Goal: Communication & Community: Answer question/provide support

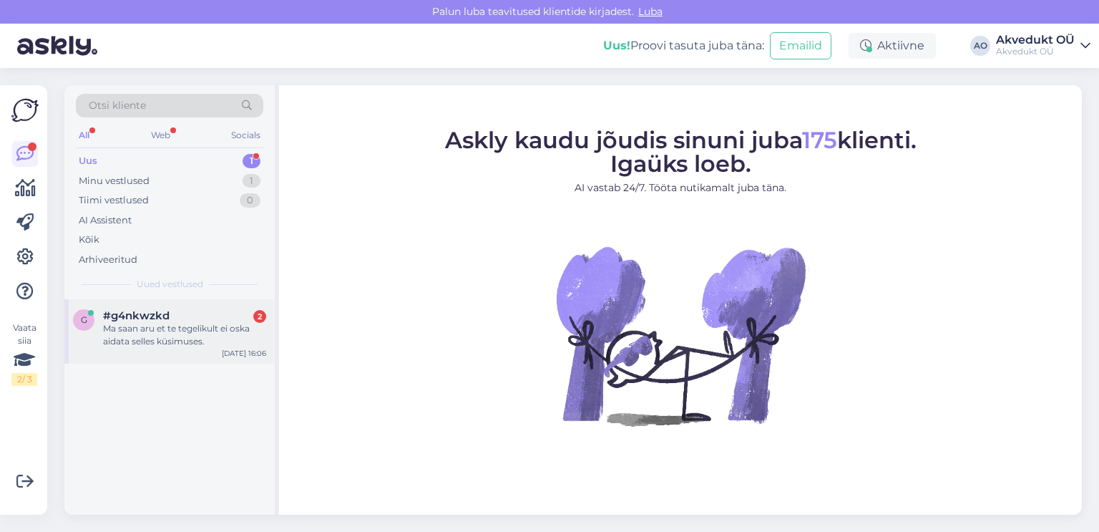
click at [144, 323] on div "Ma saan aru et te tegelikult ei oska aidata selles küsimuses." at bounding box center [184, 335] width 163 height 26
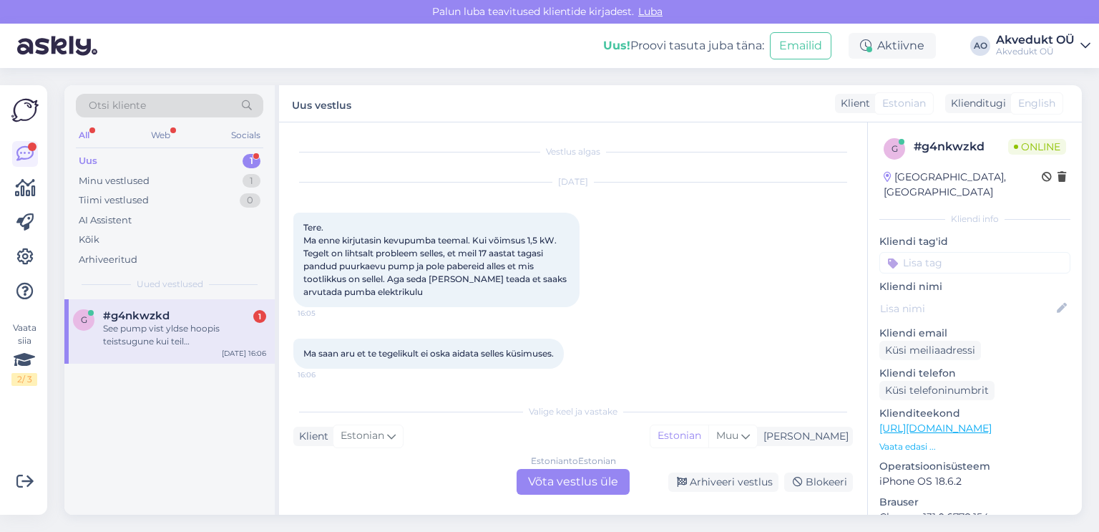
scroll to position [74, 0]
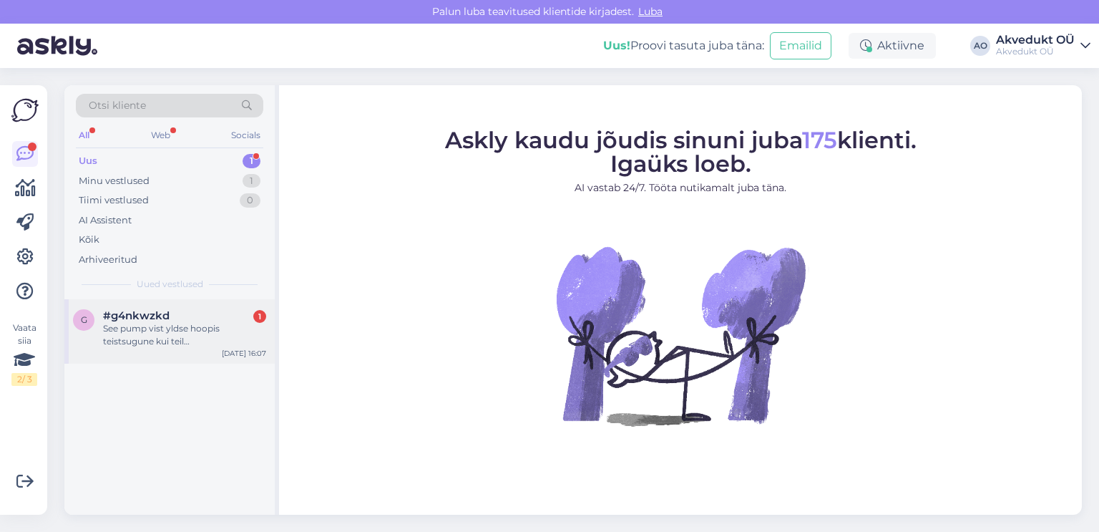
drag, startPoint x: 147, startPoint y: 318, endPoint x: 156, endPoint y: 315, distance: 9.1
click at [147, 317] on span "#g4nkwzkd" at bounding box center [136, 315] width 67 height 13
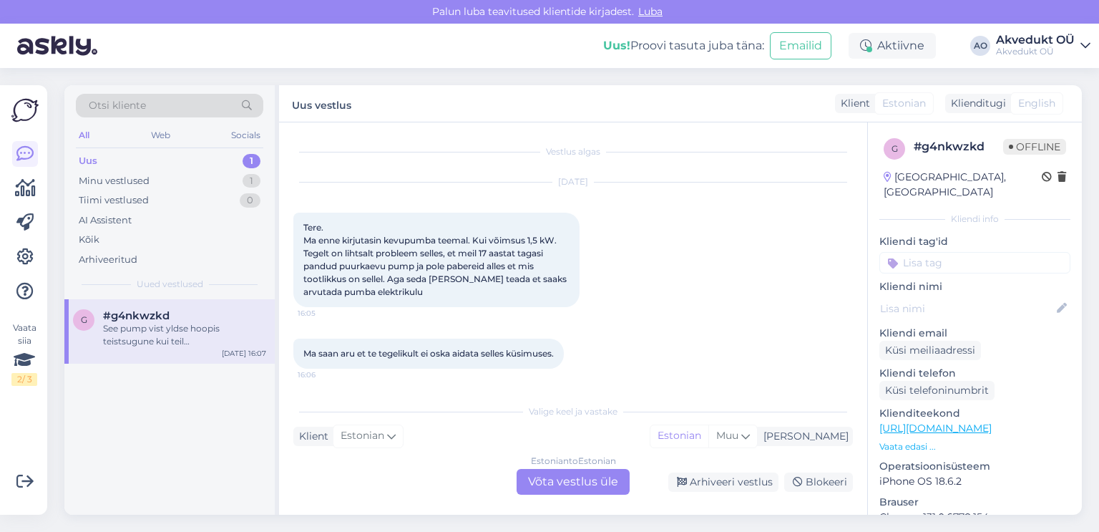
scroll to position [74, 0]
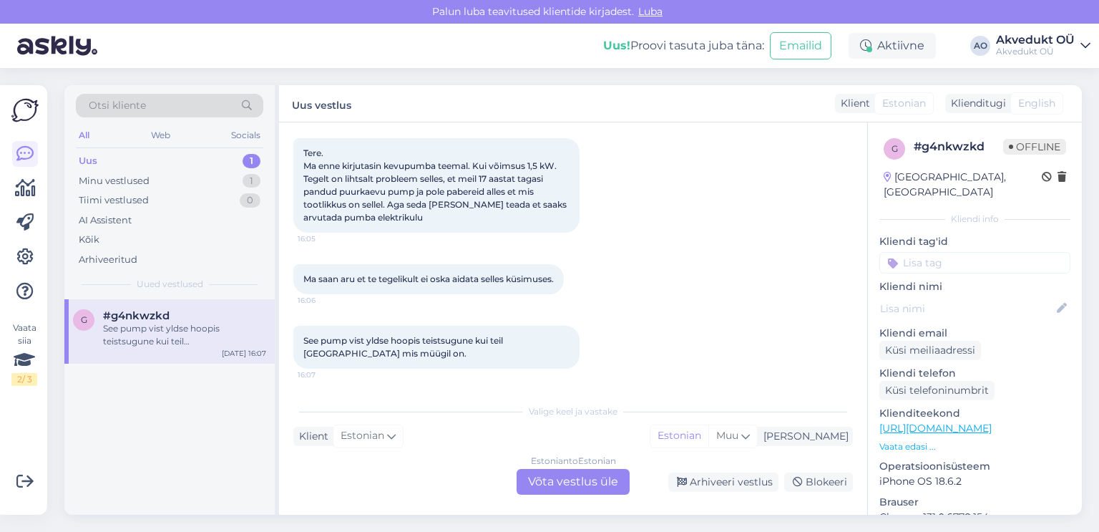
click at [576, 480] on div "Estonian to Estonian Võta vestlus üle" at bounding box center [573, 482] width 113 height 26
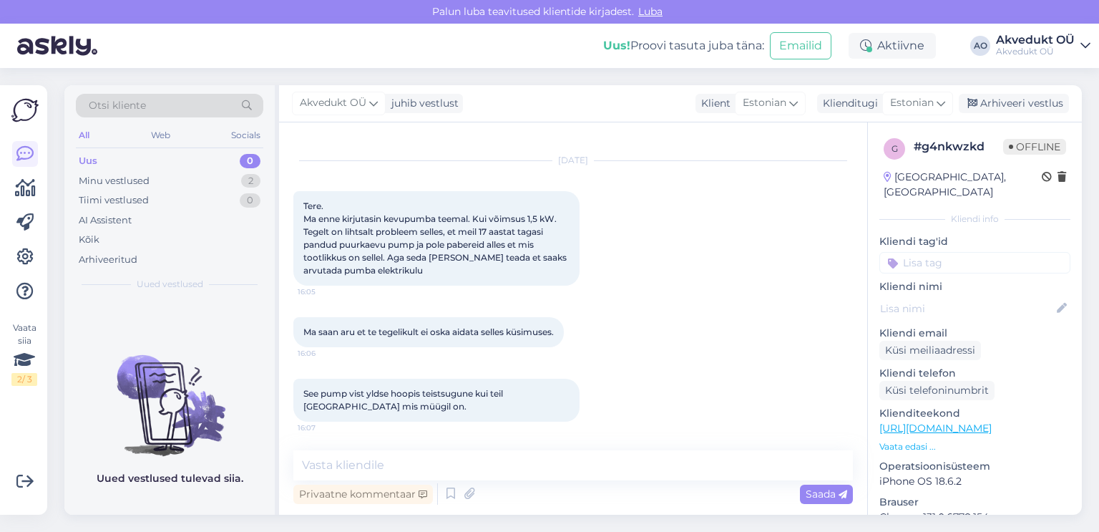
scroll to position [21, 0]
click at [372, 461] on textarea at bounding box center [573, 465] width 560 height 30
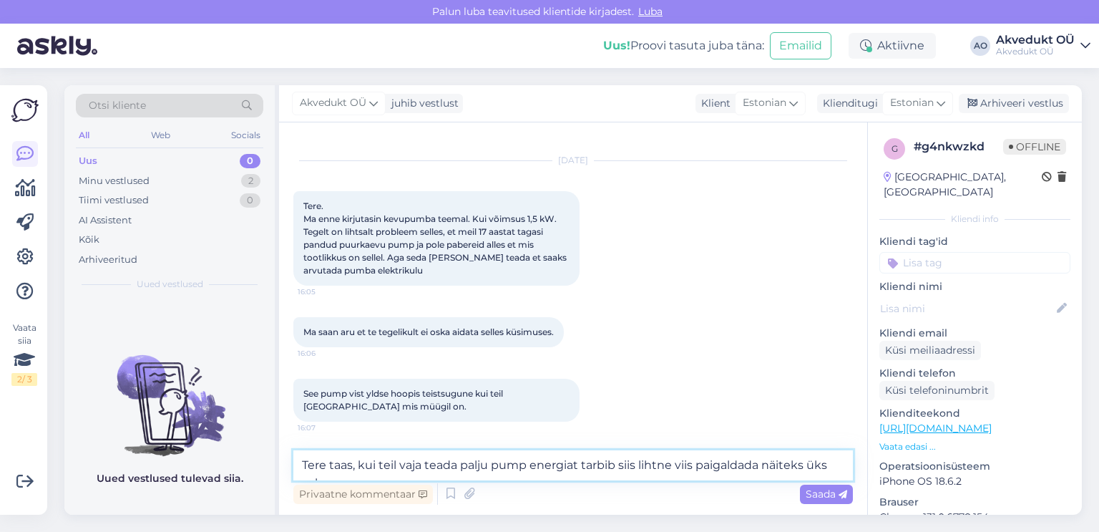
scroll to position [39, 0]
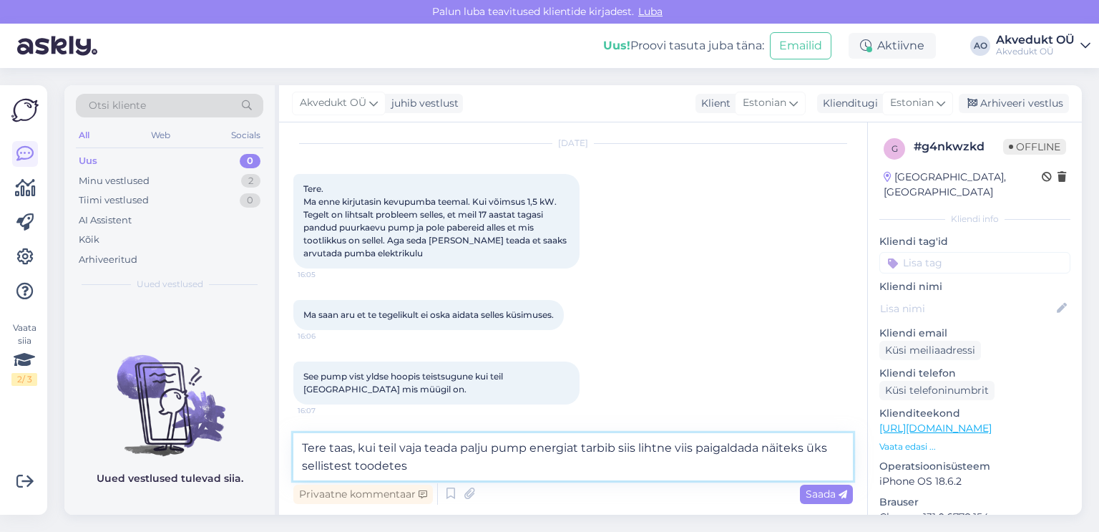
type textarea "Tere taas, kui teil vaja teada palju pump energiat tarbib siis lihtne viis paig…"
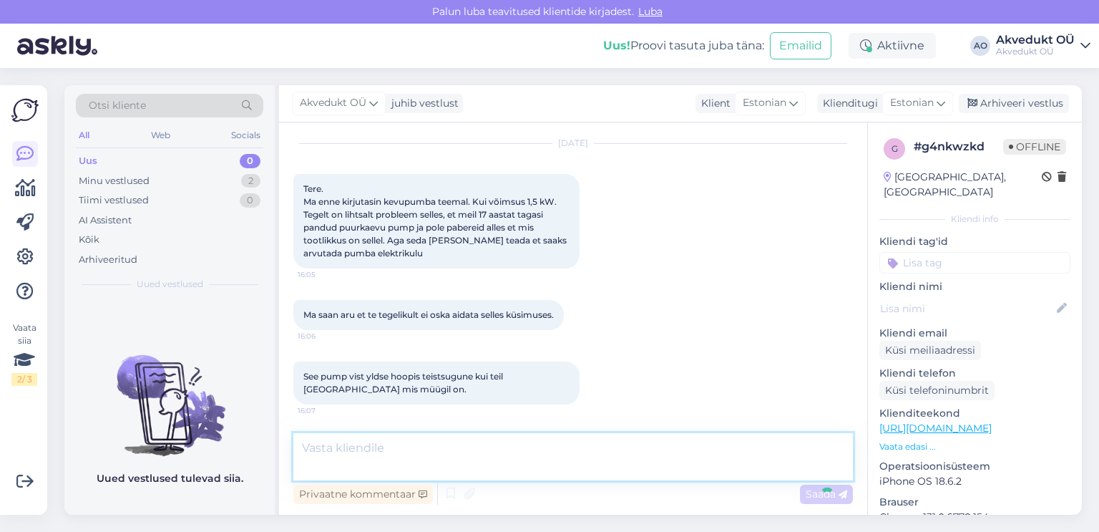
scroll to position [96, 0]
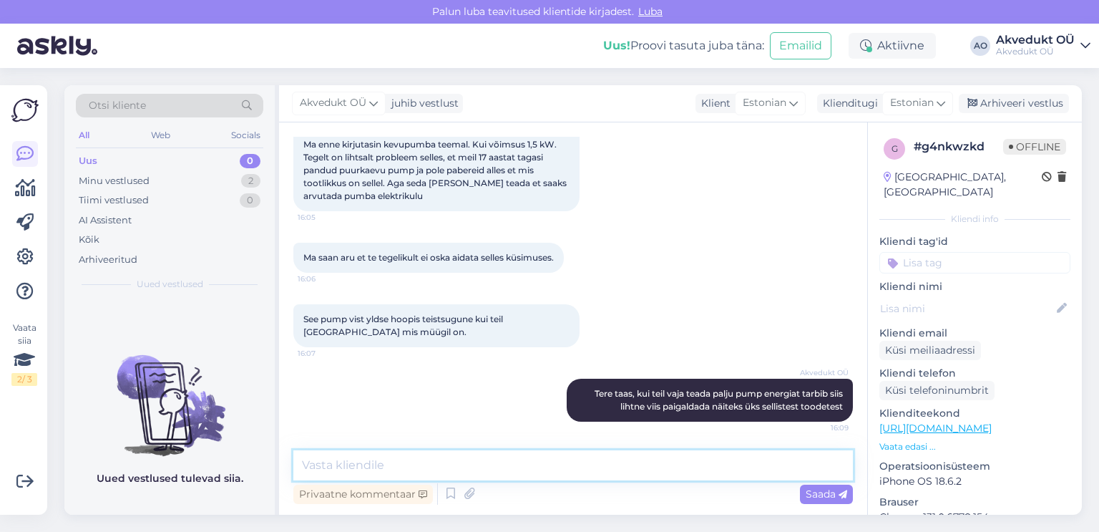
paste textarea "[URL][DOMAIN_NAME]"
type textarea "[URL][DOMAIN_NAME]"
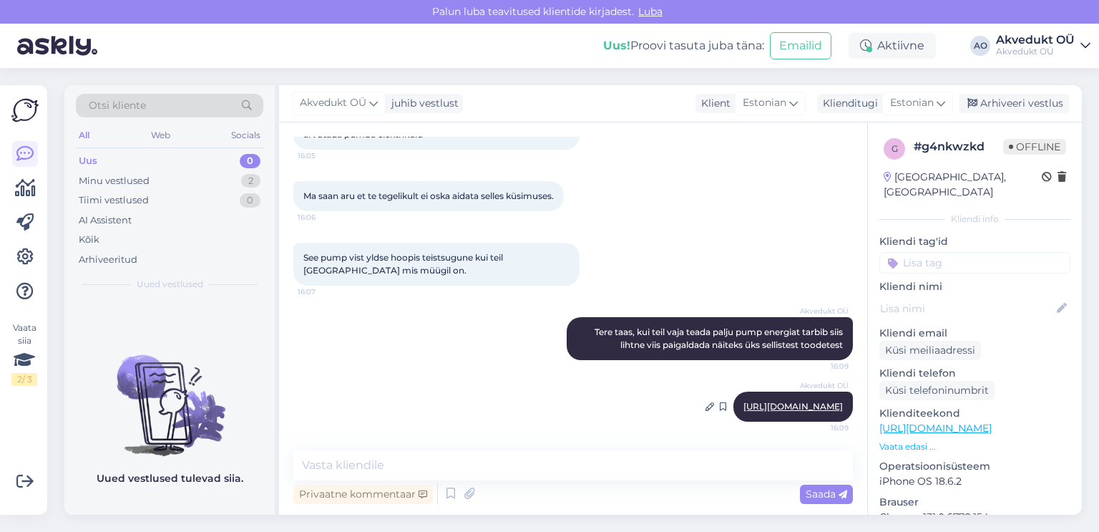
click at [743, 406] on link "[URL][DOMAIN_NAME]" at bounding box center [792, 406] width 99 height 11
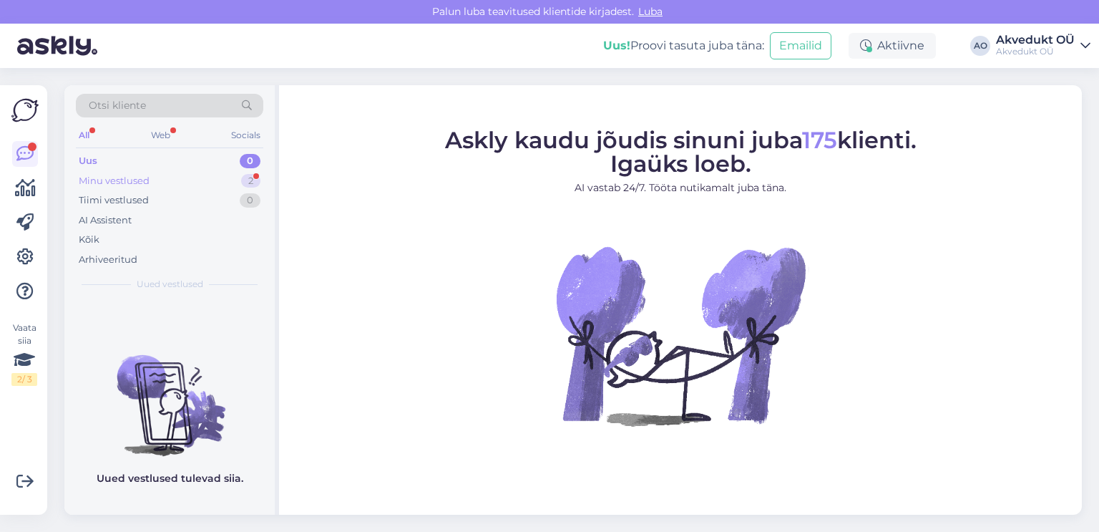
click at [119, 178] on div "Minu vestlused" at bounding box center [114, 181] width 71 height 14
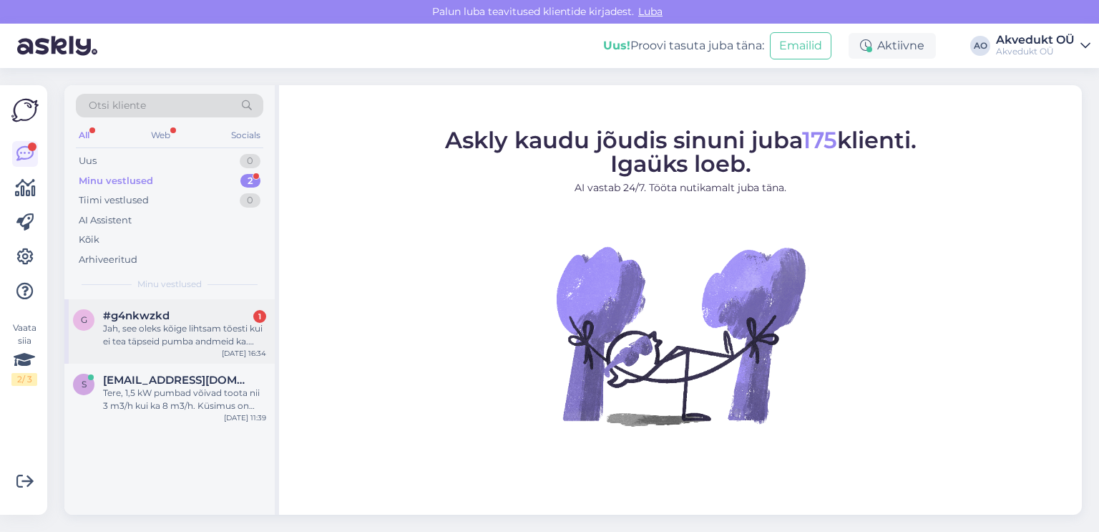
click at [180, 328] on div "Jah, see oleks kõige lihtsam tõesti kui ei tea täpseid pumba andmeid ka. Tänan!" at bounding box center [184, 335] width 163 height 26
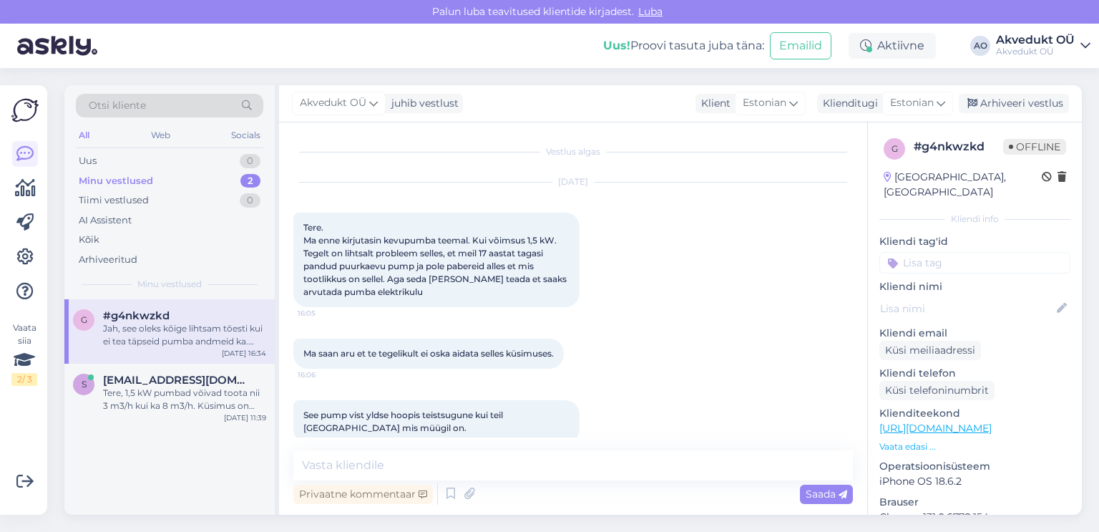
scroll to position [232, 0]
